Goal: Task Accomplishment & Management: Complete application form

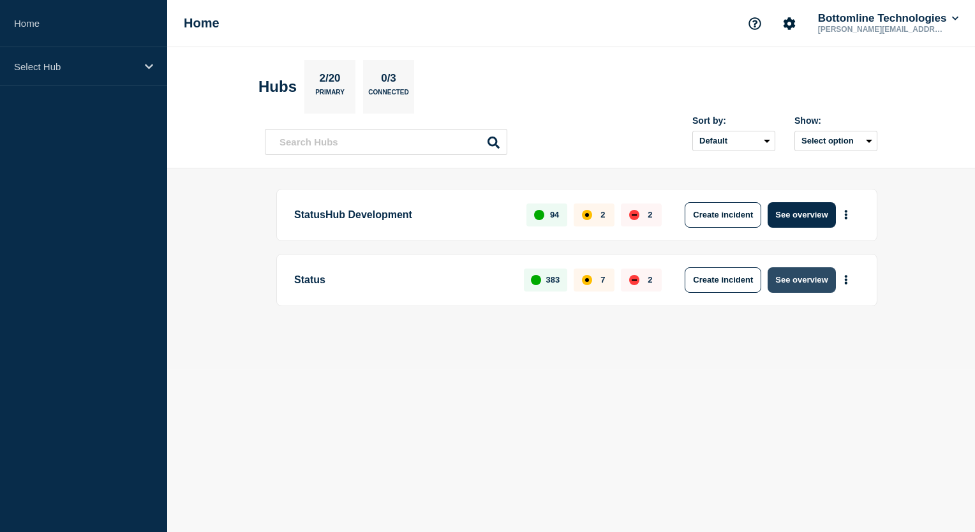
click at [799, 284] on button "See overview" at bounding box center [801, 280] width 68 height 26
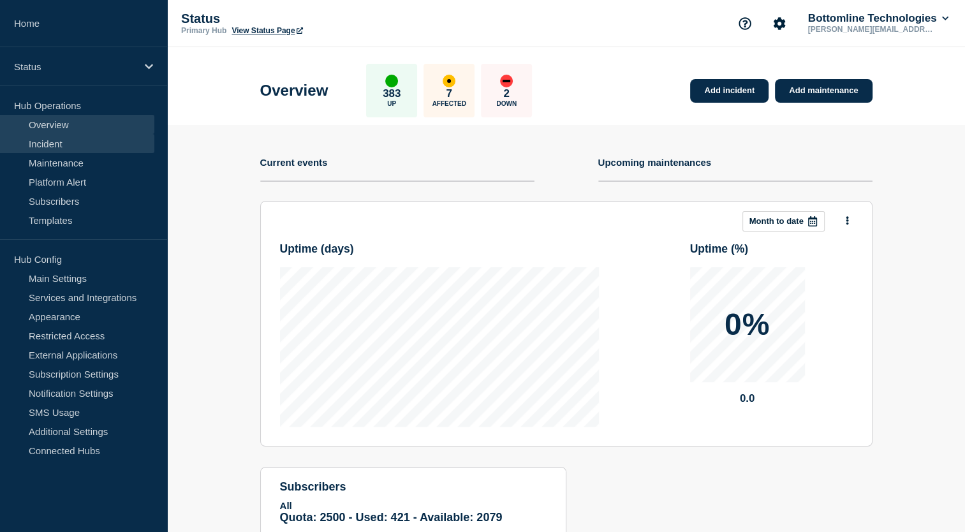
click at [55, 139] on link "Incident" at bounding box center [77, 143] width 154 height 19
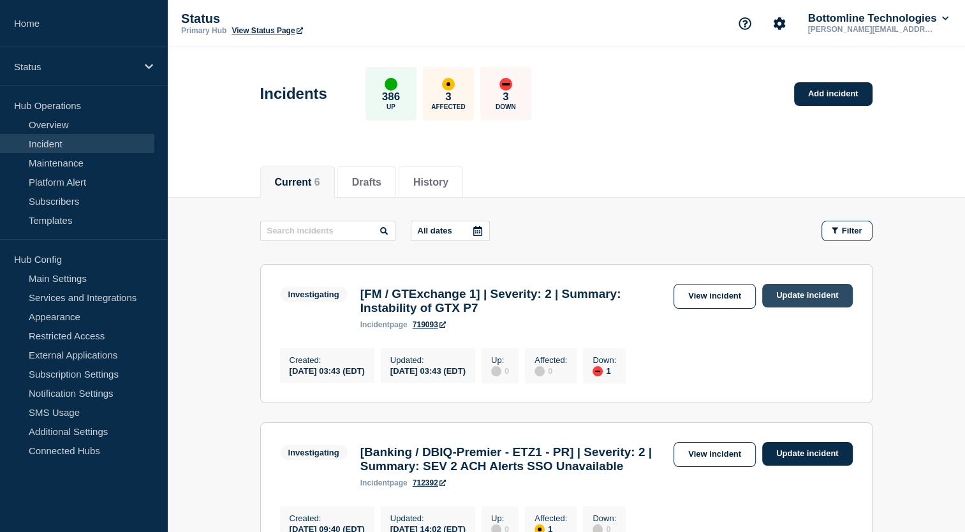
click at [839, 298] on link "Update incident" at bounding box center [807, 296] width 91 height 24
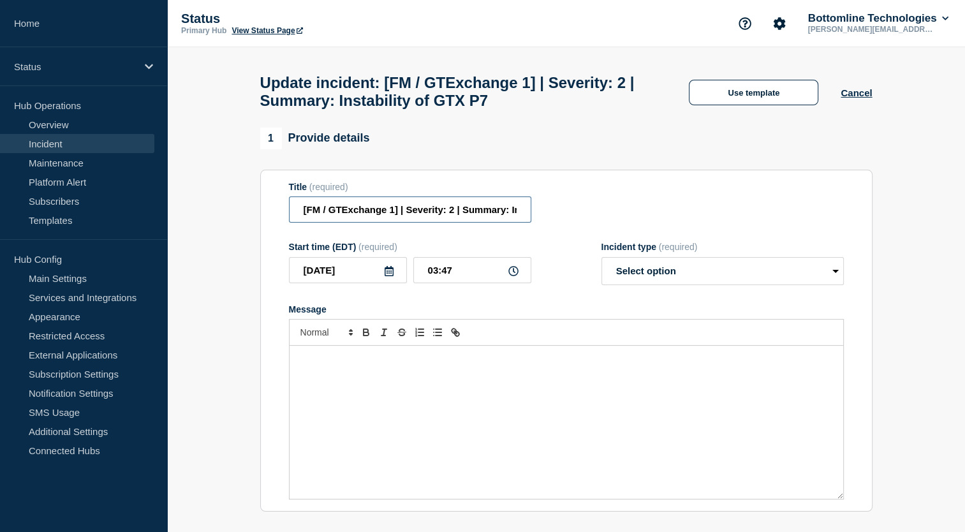
click at [393, 216] on input "[FM / GTExchange 1] | Severity: 2 | Summary: Instability of GTX P7" at bounding box center [410, 209] width 242 height 26
click at [469, 222] on input "[FM / GTExchange 7] | Severity: 2 | Summary: Instability of GTX P7" at bounding box center [410, 209] width 242 height 26
type input "[FM / GTExchange 7] | Severity: 2 | Summary: Instability of GTX P7"
click at [355, 408] on div "Message" at bounding box center [567, 422] width 554 height 153
click at [739, 283] on select "Select option Investigating Identified Monitoring Resolved" at bounding box center [722, 271] width 242 height 28
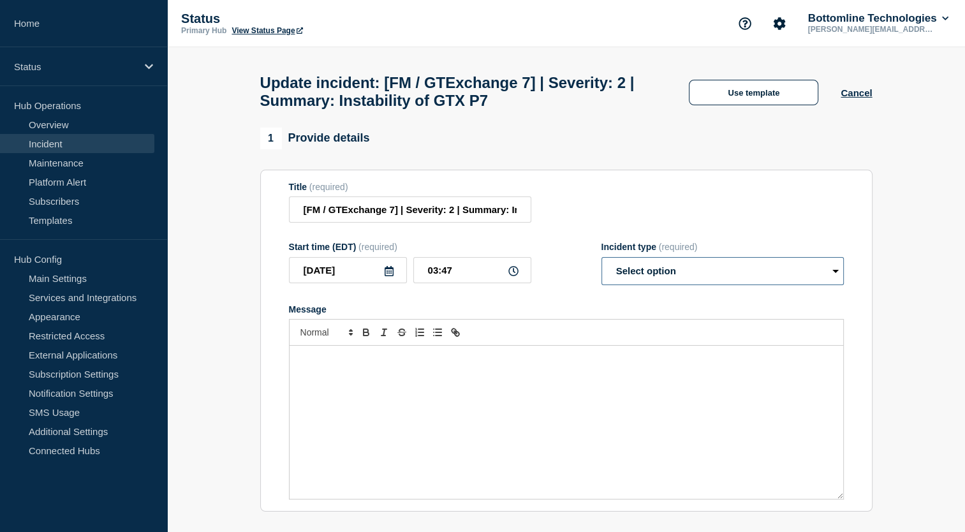
select select "investigating"
click at [601, 265] on select "Select option Investigating Identified Monitoring Resolved" at bounding box center [722, 271] width 242 height 28
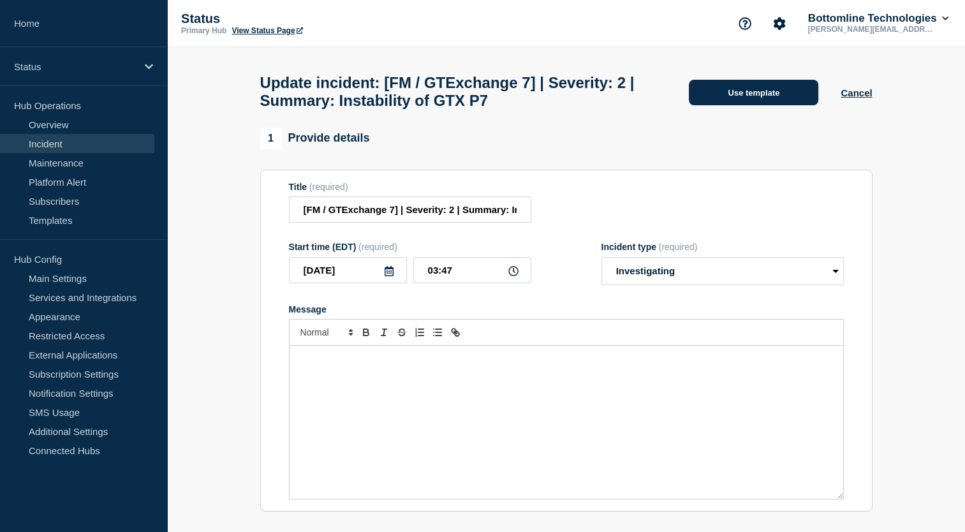
click at [765, 86] on button "Use template" at bounding box center [753, 93] width 129 height 26
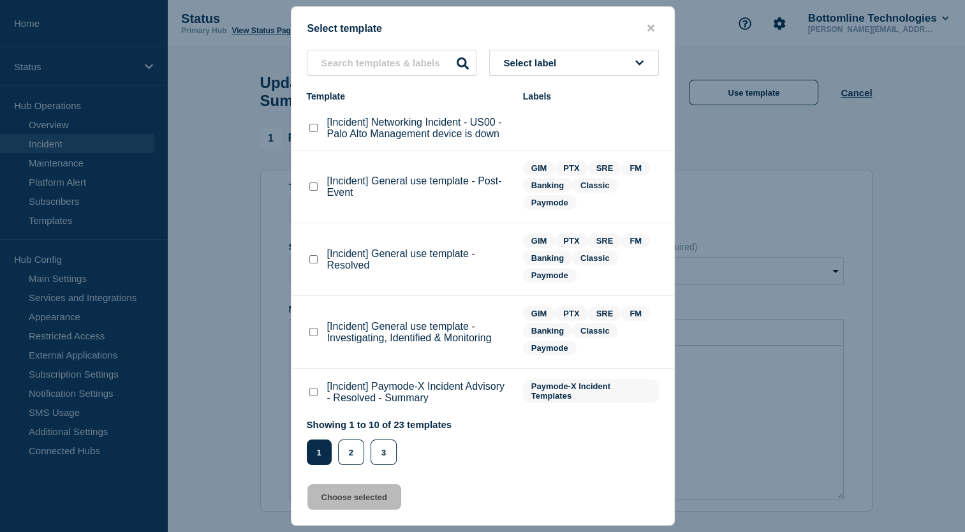
click at [573, 65] on button "Select label" at bounding box center [574, 63] width 170 height 26
type input "GIM"
click at [512, 131] on button "GIM" at bounding box center [574, 132] width 170 height 26
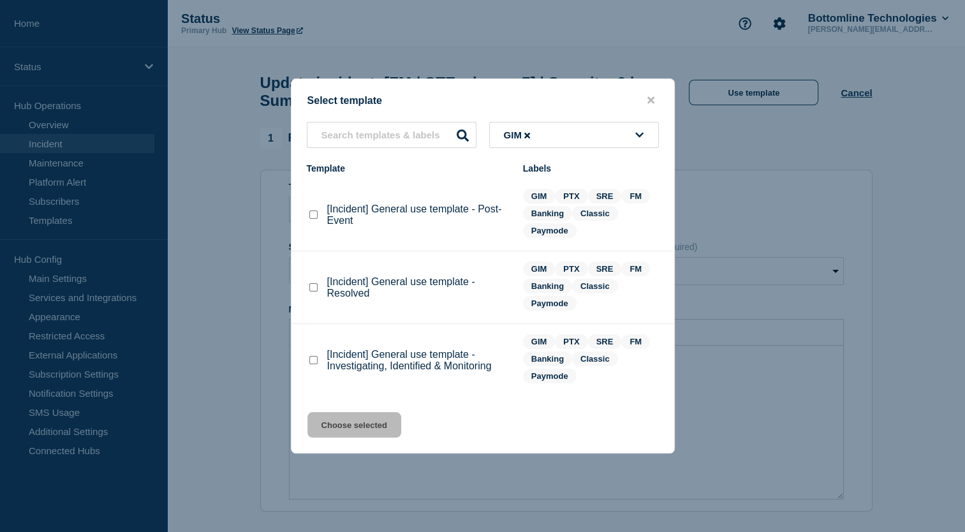
click at [311, 364] on checkbox"] "[Incident] General use template - Investigating, Identified & Monitoring checkb…" at bounding box center [313, 360] width 8 height 8
checkbox checkbox"] "true"
click at [355, 420] on button "Choose selected" at bounding box center [354, 425] width 94 height 26
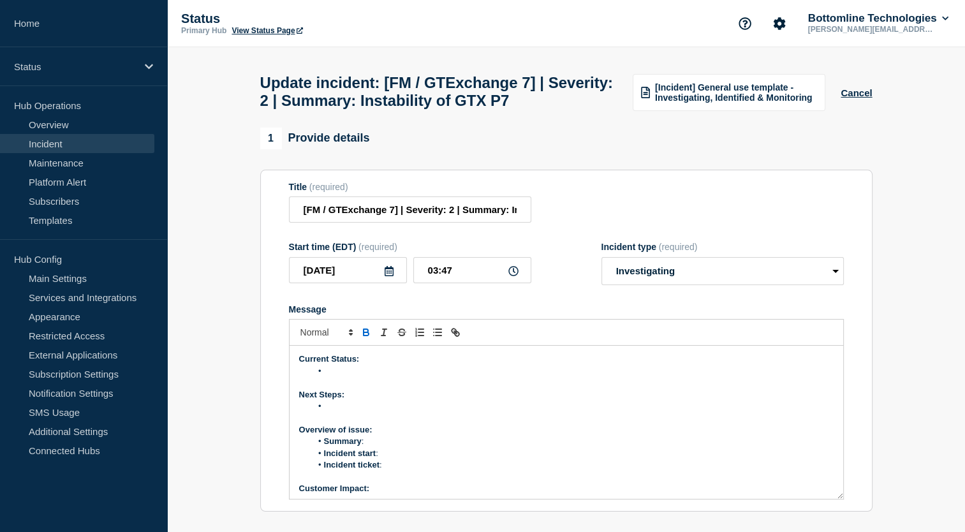
click at [395, 447] on li "Summary :" at bounding box center [572, 441] width 522 height 11
click at [355, 377] on li "Message" at bounding box center [572, 370] width 522 height 11
click at [387, 447] on li "Summary :" at bounding box center [572, 441] width 522 height 11
click at [398, 459] on li "Incident start :" at bounding box center [572, 453] width 522 height 11
click at [392, 471] on li "Incident ticket :" at bounding box center [572, 464] width 522 height 11
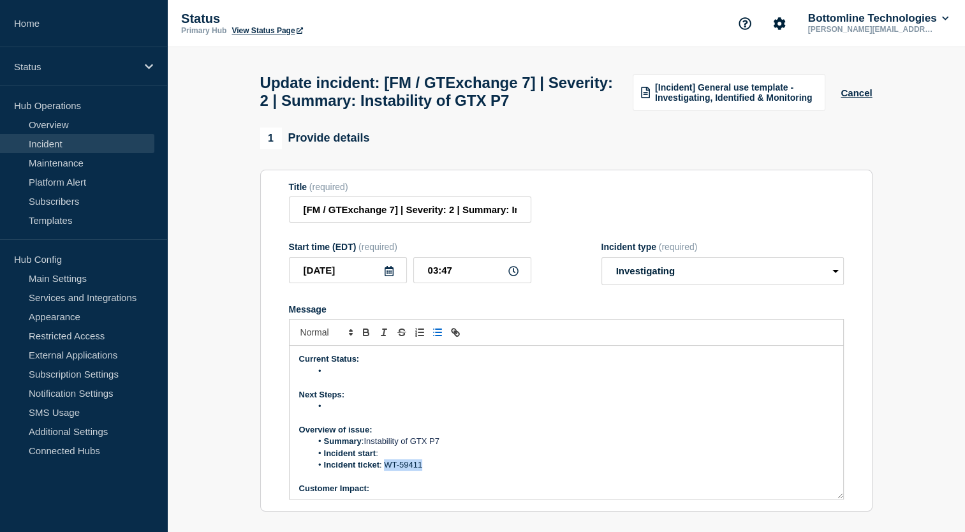
drag, startPoint x: 383, startPoint y: 496, endPoint x: 434, endPoint y: 495, distance: 50.4
click at [434, 471] on li "Incident ticket : WT-59411" at bounding box center [572, 464] width 522 height 11
click at [455, 336] on icon "Toggle link" at bounding box center [457, 334] width 4 height 4
paste input "https://jira.bottomline.tech/browse/"
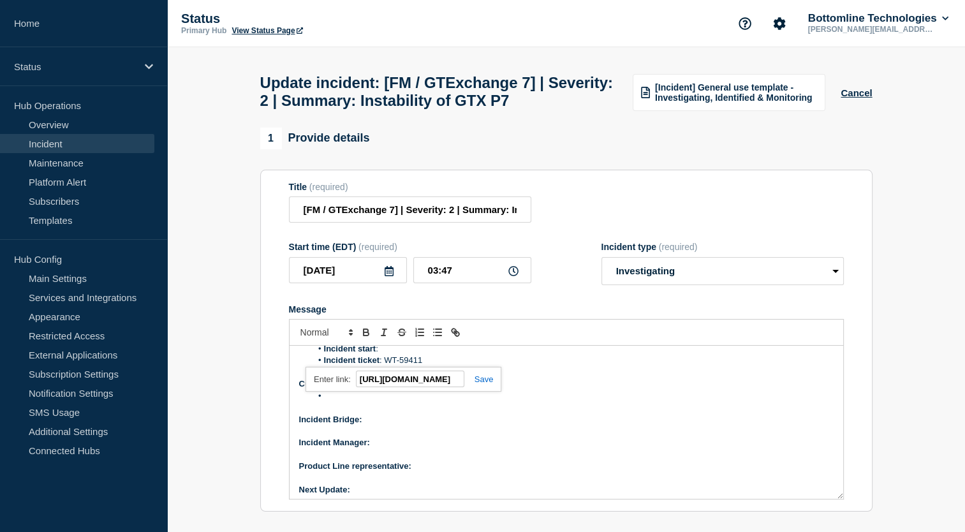
scroll to position [109, 0]
type input "https://jira.bottomline.tech/browse/WT-59411"
click at [481, 384] on link at bounding box center [478, 379] width 29 height 10
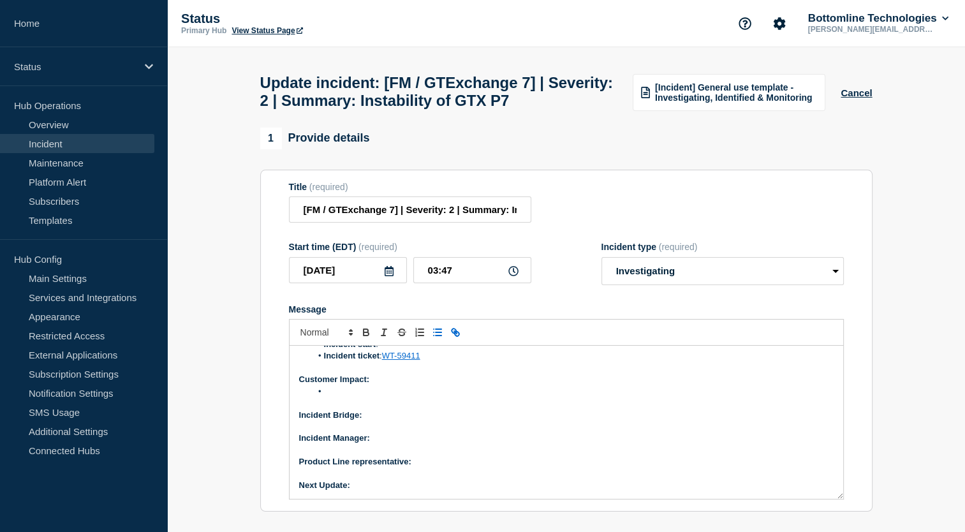
click at [481, 385] on p "Customer Impact:" at bounding box center [566, 379] width 534 height 11
click at [426, 468] on p "Product Line representative:" at bounding box center [566, 462] width 534 height 11
click at [377, 492] on p "Next Update:" at bounding box center [566, 485] width 534 height 11
click at [392, 445] on p "Incident Manager:" at bounding box center [566, 438] width 534 height 11
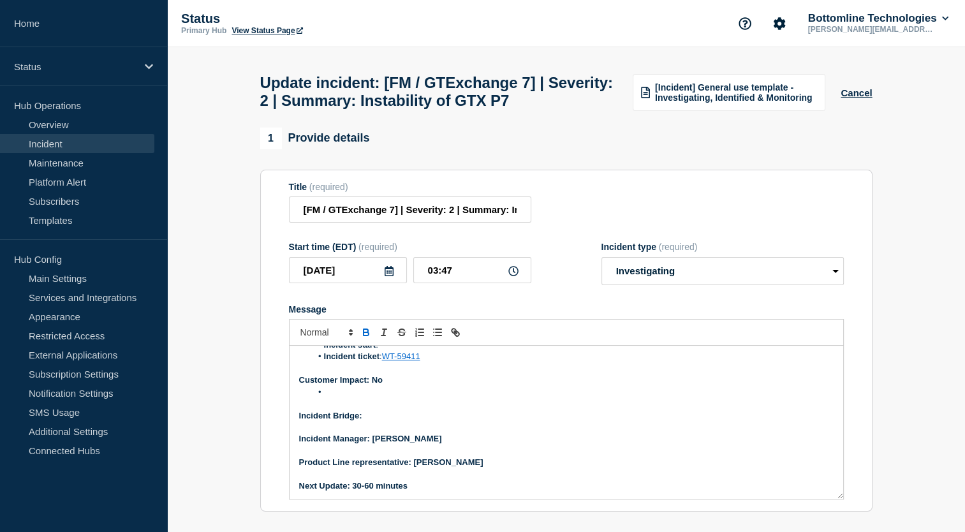
drag, startPoint x: 373, startPoint y: 469, endPoint x: 494, endPoint y: 464, distance: 120.7
click at [494, 445] on p "Incident Manager: Sourabh Banerjee" at bounding box center [566, 438] width 534 height 11
drag, startPoint x: 415, startPoint y: 494, endPoint x: 515, endPoint y: 496, distance: 100.2
click at [515, 468] on p "Product Line representative: Yannick Jauneau" at bounding box center [566, 462] width 534 height 11
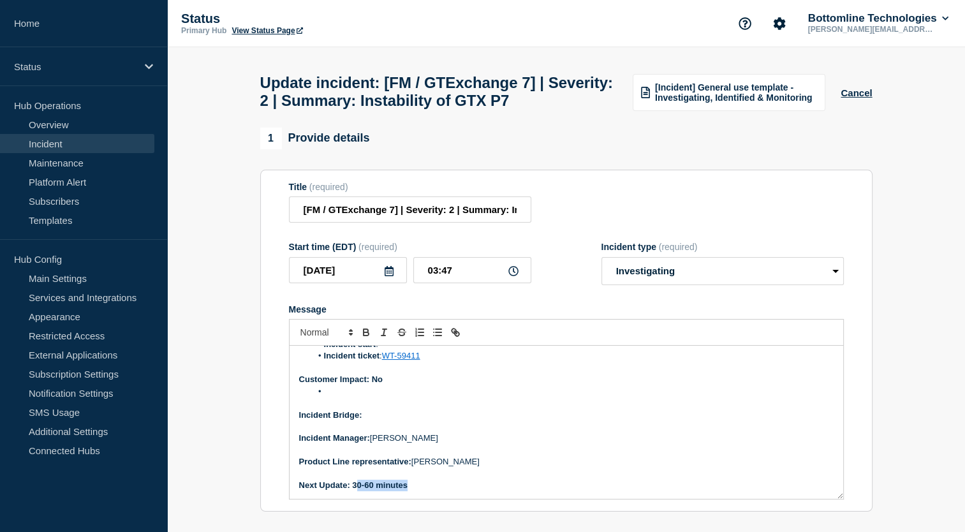
drag, startPoint x: 355, startPoint y: 517, endPoint x: 424, endPoint y: 513, distance: 69.6
click at [424, 491] on p "Next Update: 30-60 minutes" at bounding box center [566, 485] width 534 height 11
drag, startPoint x: 352, startPoint y: 514, endPoint x: 459, endPoint y: 511, distance: 106.6
click at [459, 491] on p "Next Update: 30-60 minutes" at bounding box center [566, 485] width 534 height 11
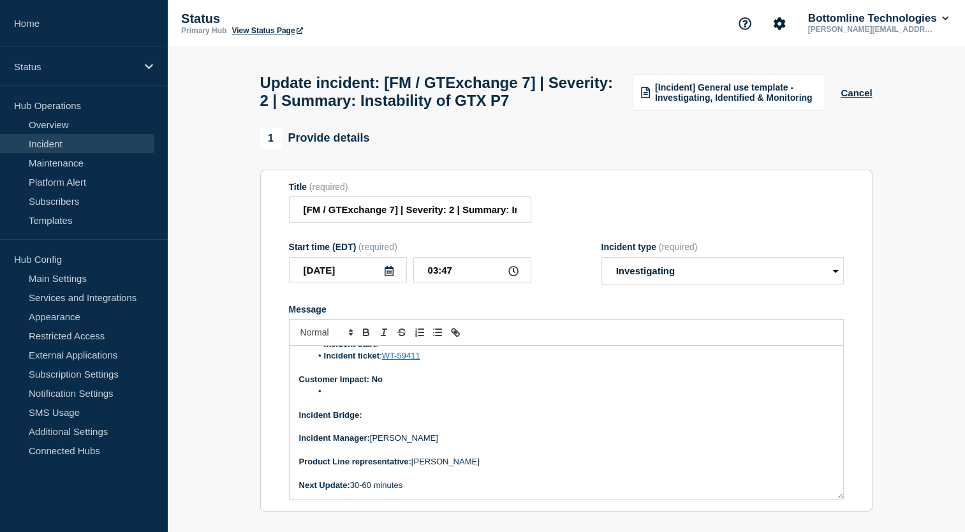
click at [382, 421] on p "Incident Bridge:" at bounding box center [566, 414] width 534 height 11
drag, startPoint x: 365, startPoint y: 444, endPoint x: 447, endPoint y: 446, distance: 81.7
click at [447, 421] on p "Incident Bridge: On request" at bounding box center [566, 414] width 534 height 11
click at [395, 385] on p "Customer Impact: No" at bounding box center [566, 379] width 534 height 11
click at [638, 385] on p "Customer Impact: No customer ticket raised so far but they will face slowness of" at bounding box center [566, 379] width 534 height 11
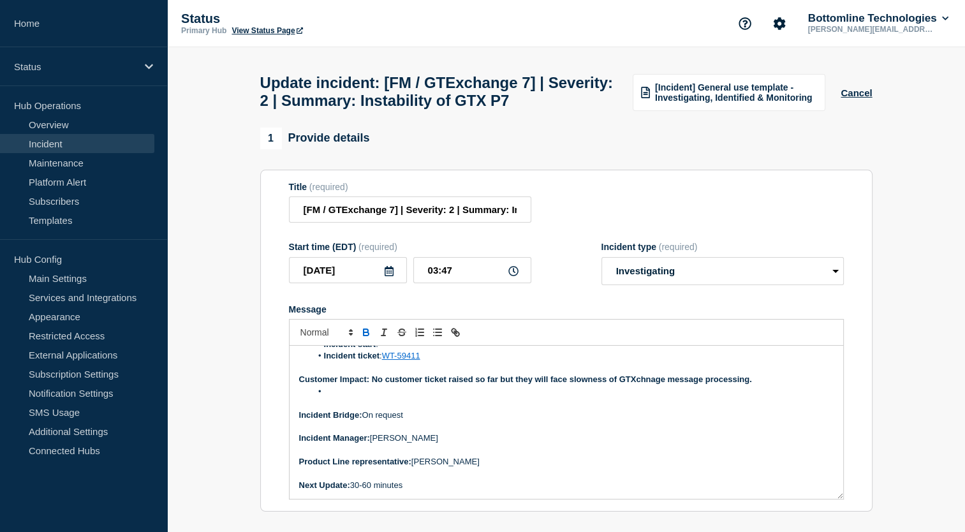
click at [334, 397] on li "Message" at bounding box center [572, 391] width 522 height 11
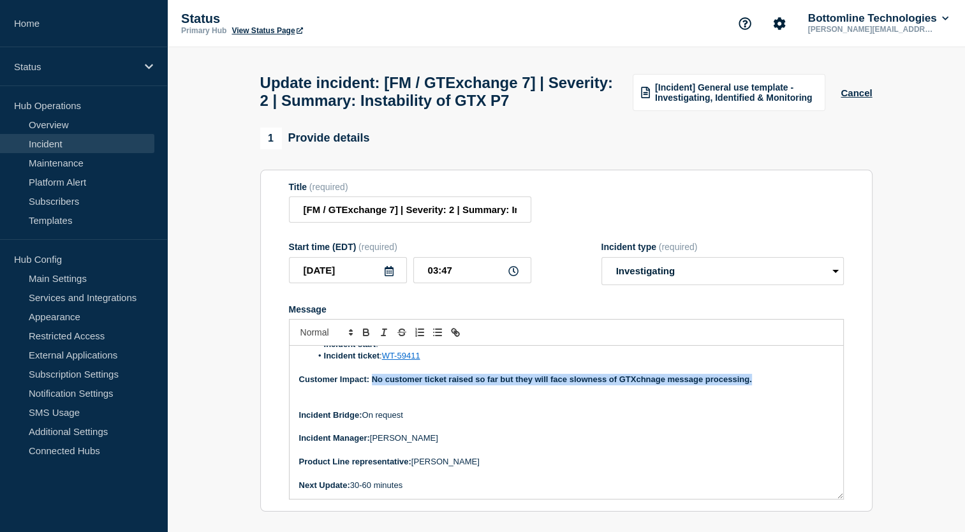
drag, startPoint x: 372, startPoint y: 406, endPoint x: 756, endPoint y: 408, distance: 384.0
click at [756, 385] on p "Customer Impact: No customer ticket raised so far but they will face slowness o…" at bounding box center [566, 379] width 534 height 11
click at [313, 409] on p "Message" at bounding box center [566, 402] width 534 height 11
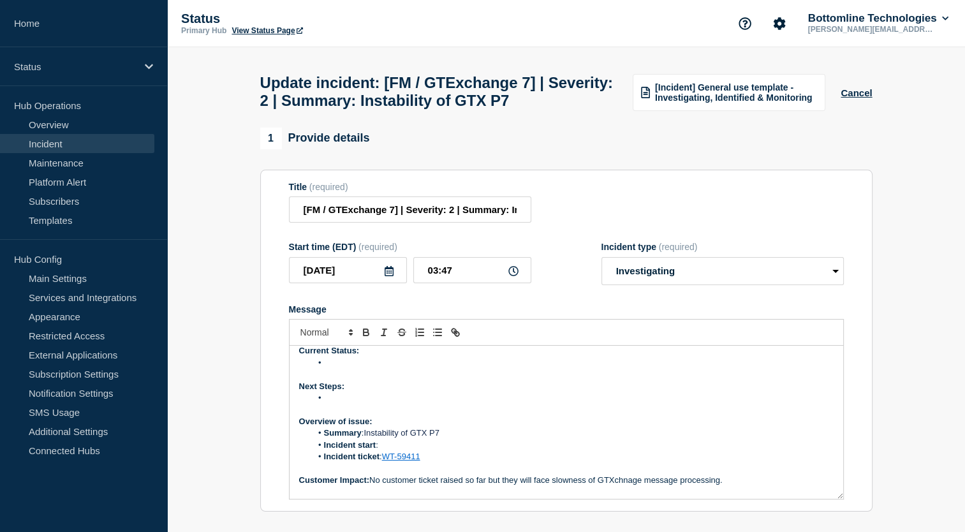
scroll to position [0, 0]
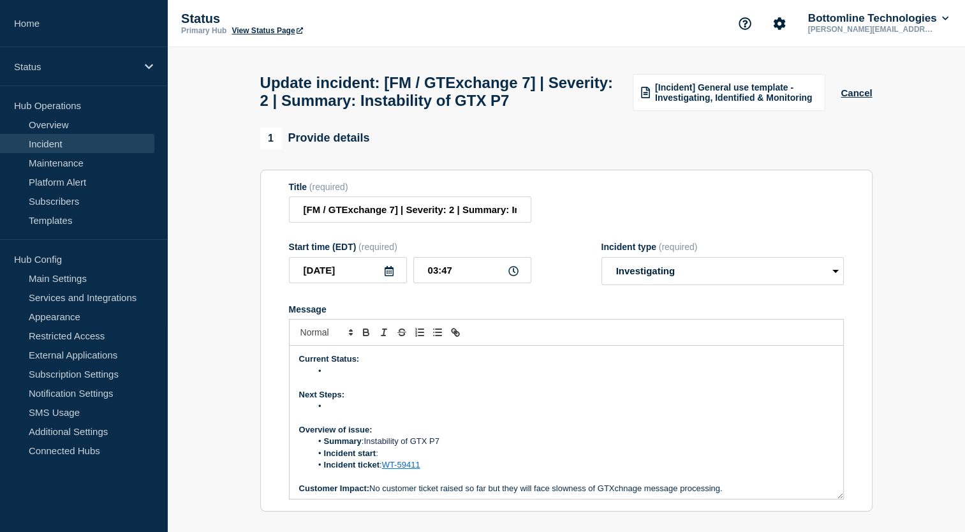
click at [394, 459] on li "Incident start :" at bounding box center [572, 453] width 522 height 11
click at [352, 377] on li "Message" at bounding box center [572, 370] width 522 height 11
click at [505, 377] on li "The team is trying to restart the sub-component" at bounding box center [572, 370] width 522 height 11
click at [351, 412] on li "Message" at bounding box center [572, 406] width 522 height 11
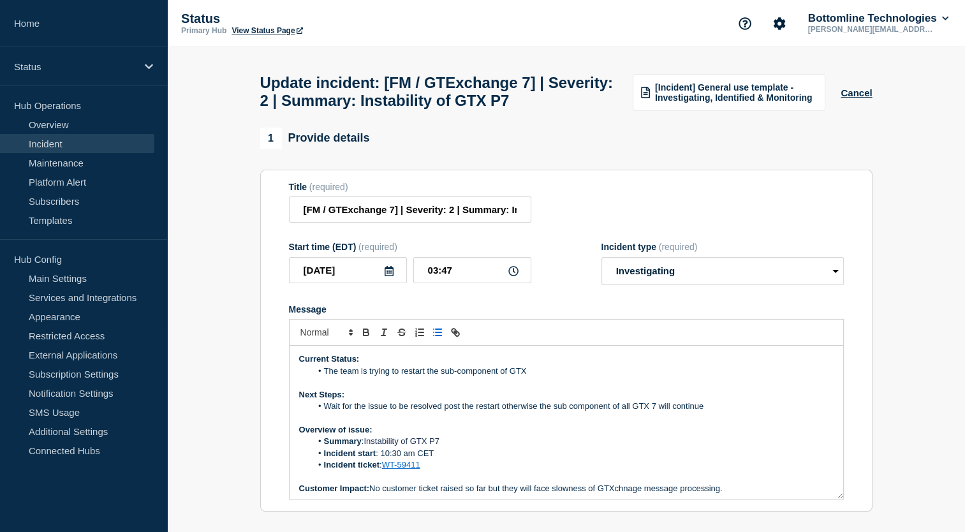
click at [553, 377] on li "The team is trying to restart the sub-component of GTX" at bounding box center [572, 370] width 522 height 11
click at [717, 412] on li "Wait for the issue to be resolved post the restart otherwise the sub component …" at bounding box center [572, 406] width 522 height 11
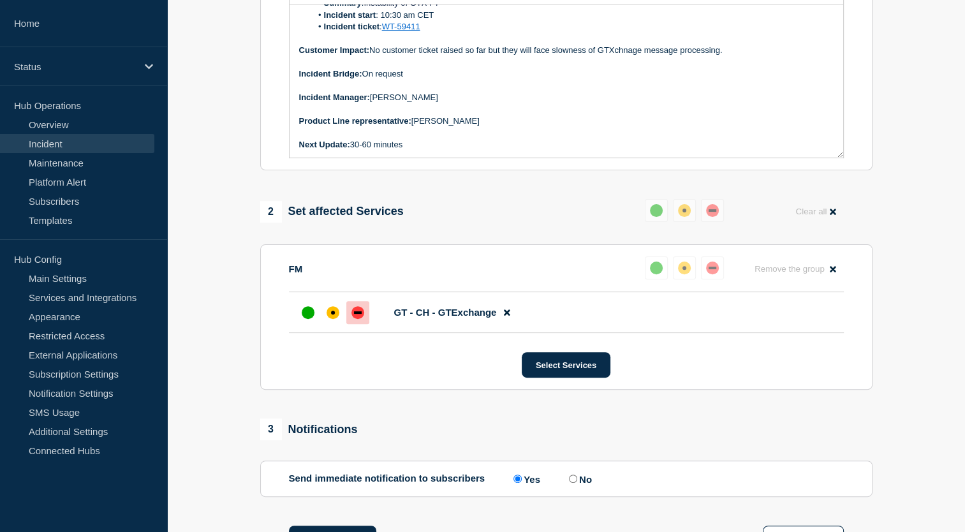
scroll to position [348, 0]
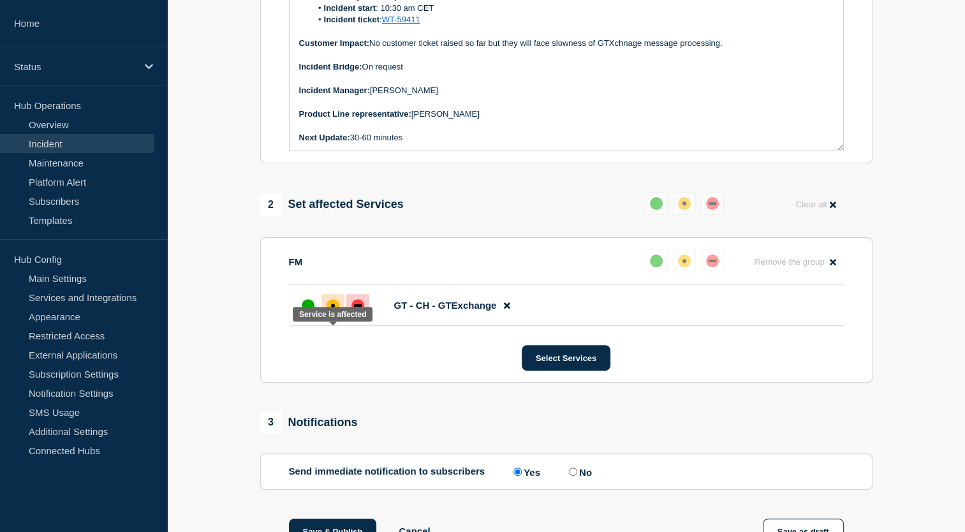
click at [332, 312] on div "affected" at bounding box center [333, 305] width 13 height 13
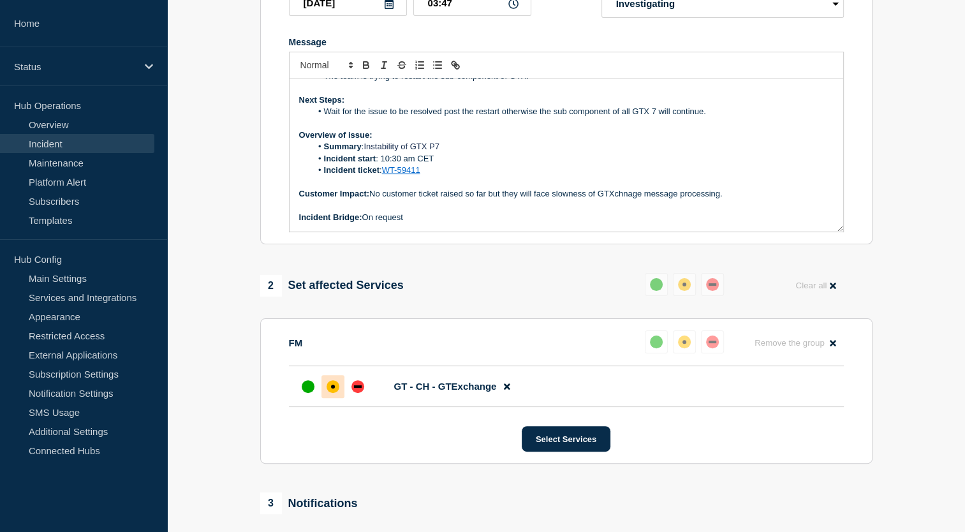
scroll to position [28, 0]
click at [568, 452] on button "Select Services" at bounding box center [566, 439] width 89 height 26
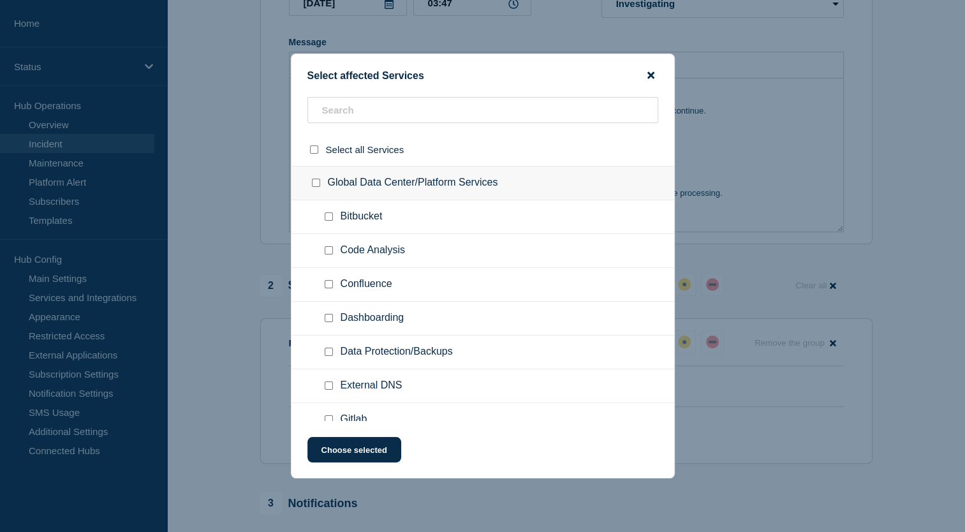
click at [651, 76] on icon "close button" at bounding box center [650, 75] width 7 height 10
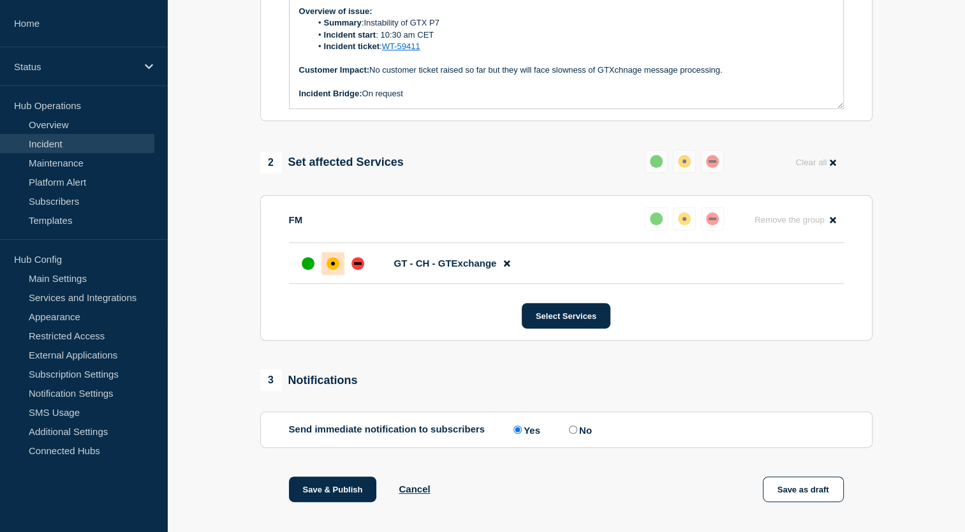
scroll to position [393, 0]
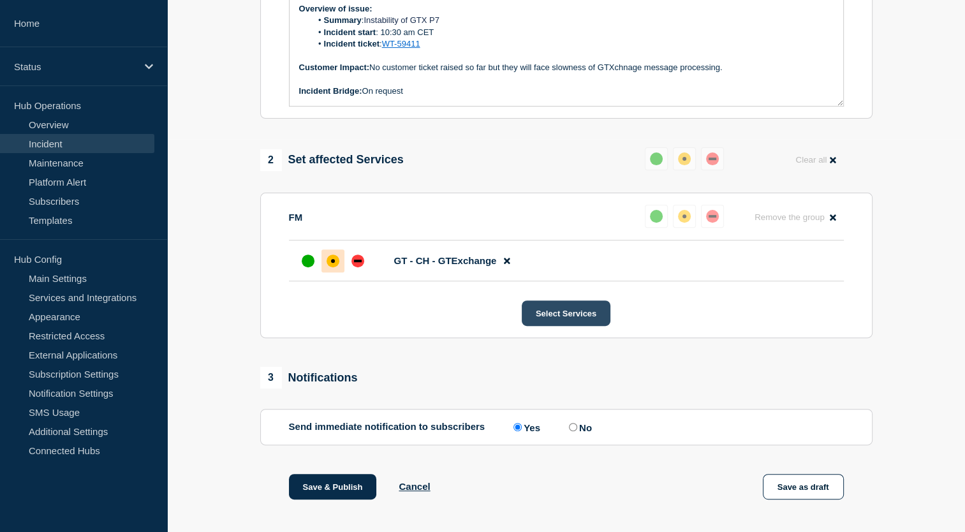
click at [570, 326] on button "Select Services" at bounding box center [566, 313] width 89 height 26
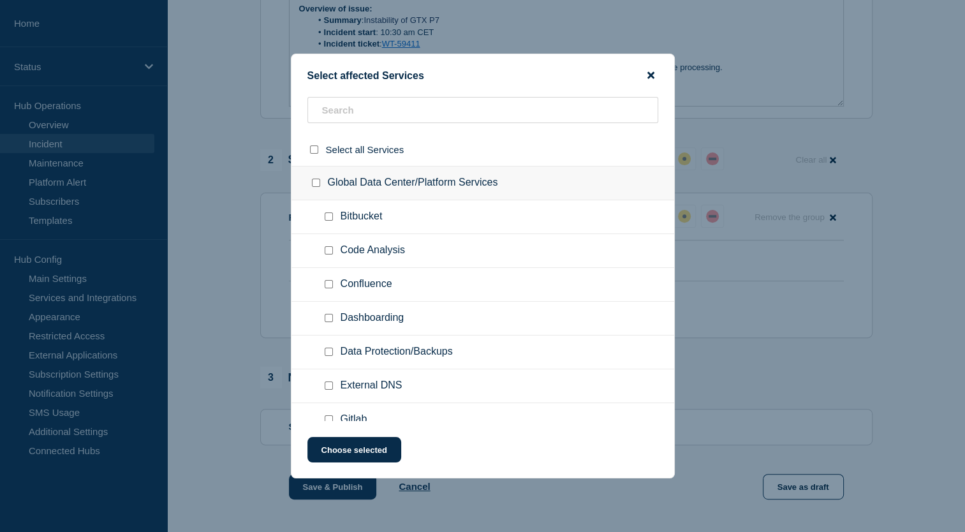
click at [648, 72] on icon "close button" at bounding box center [650, 75] width 7 height 7
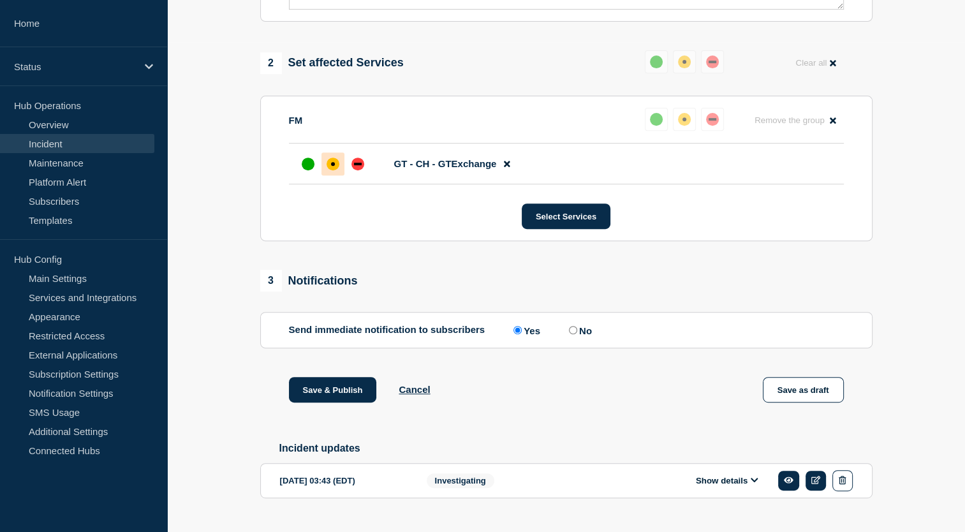
scroll to position [492, 0]
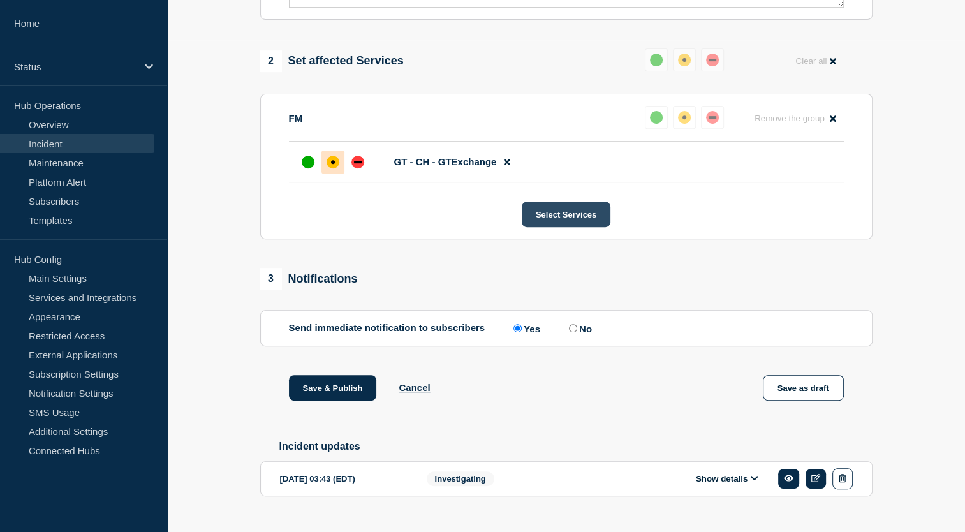
click at [566, 227] on button "Select Services" at bounding box center [566, 215] width 89 height 26
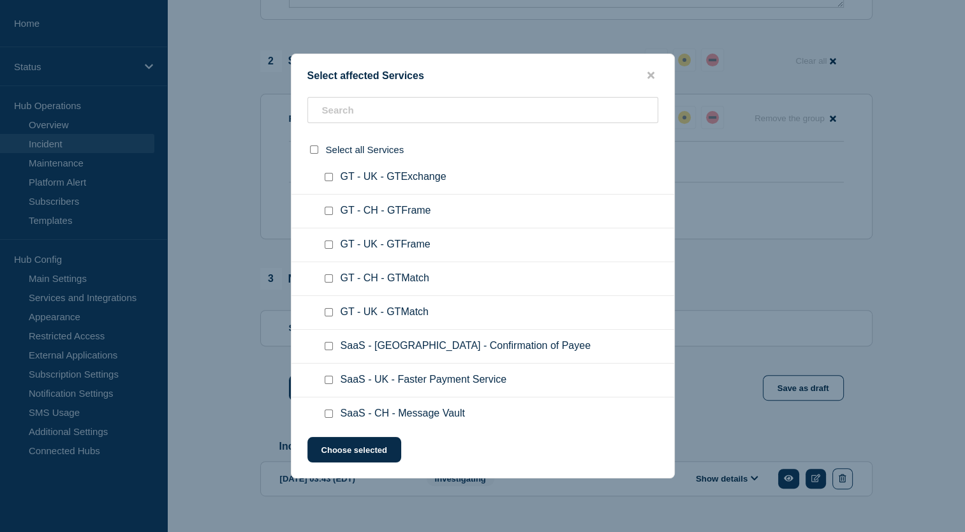
scroll to position [11740, 0]
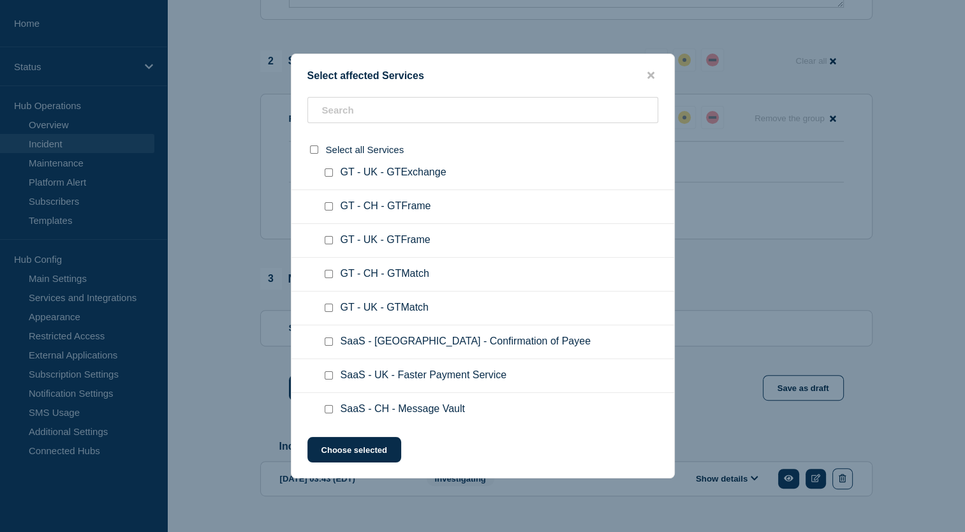
click at [793, 348] on div at bounding box center [482, 266] width 965 height 532
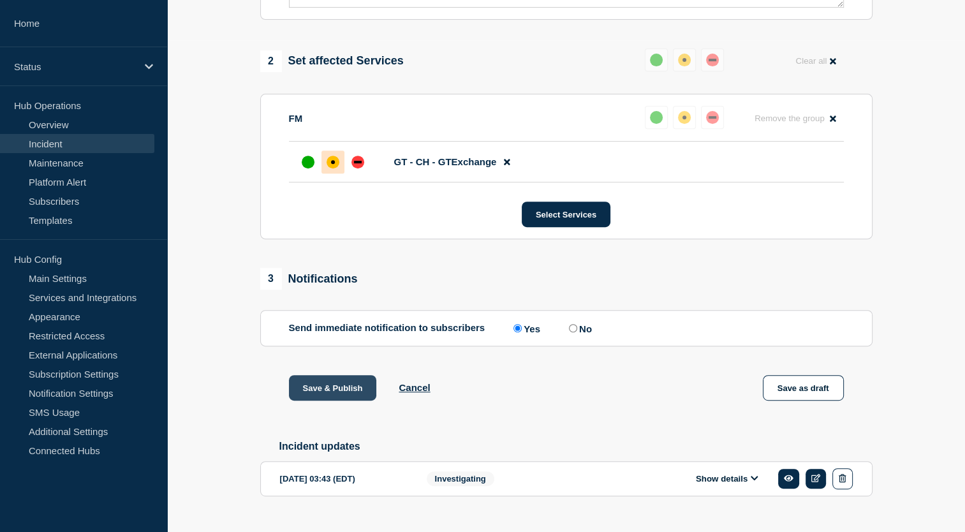
click at [337, 401] on button "Save & Publish" at bounding box center [333, 388] width 88 height 26
